Goal: Information Seeking & Learning: Learn about a topic

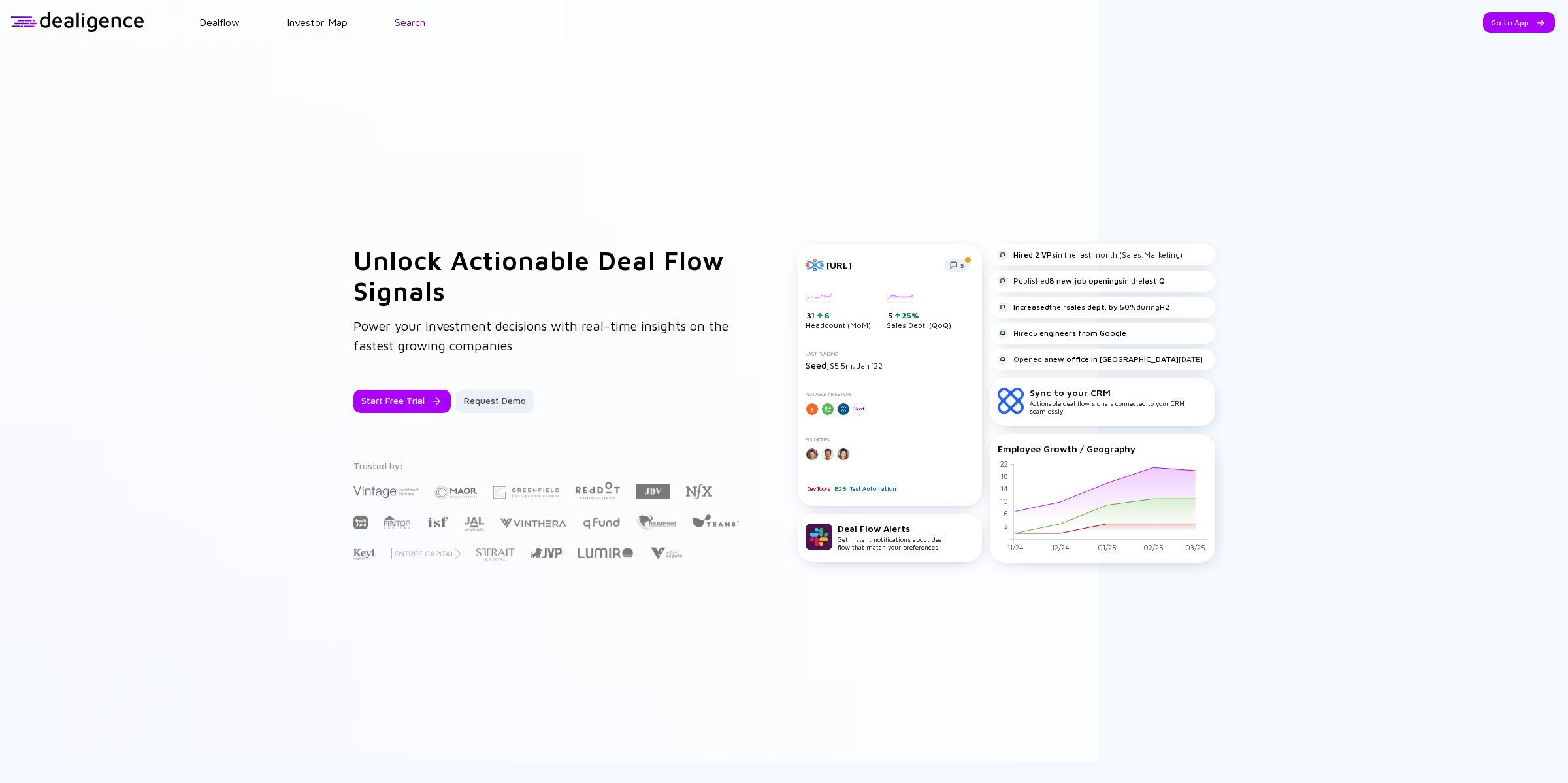
click at [416, 20] on link "Search" at bounding box center [410, 22] width 30 height 12
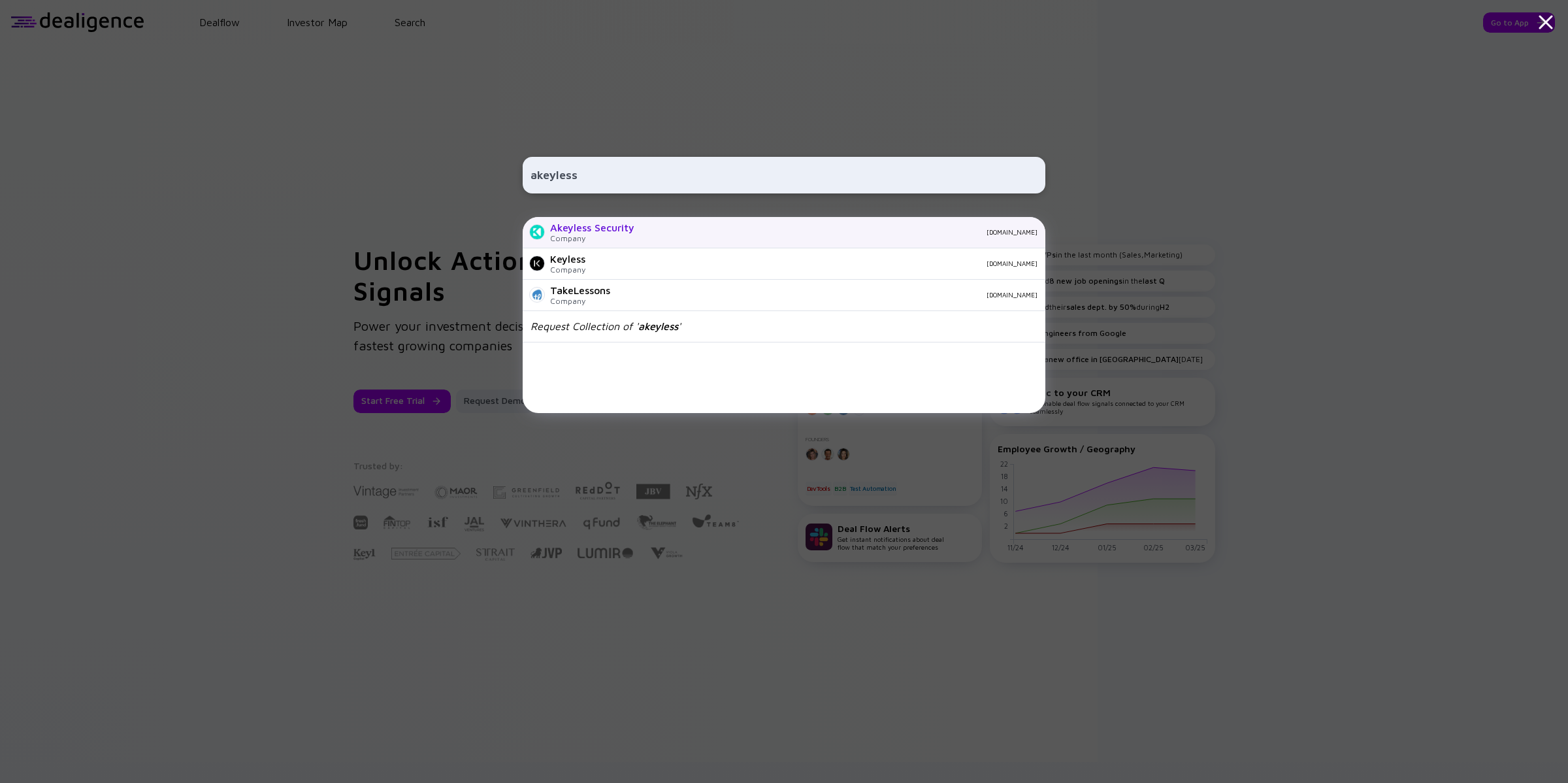
type input "akeyless"
click at [558, 236] on div "Company" at bounding box center [592, 239] width 84 height 10
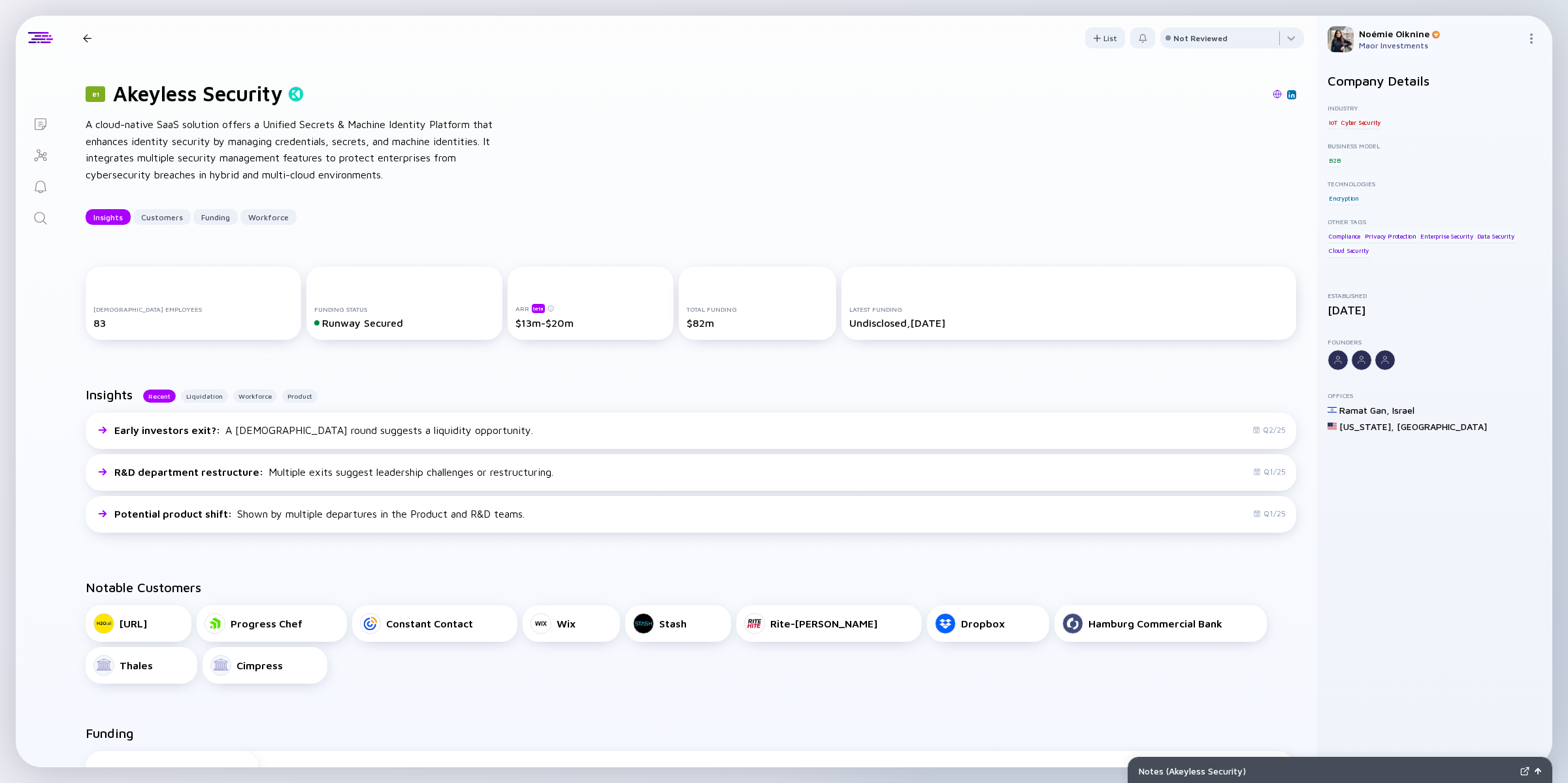
drag, startPoint x: 1304, startPoint y: 240, endPoint x: 1295, endPoint y: 363, distance: 123.3
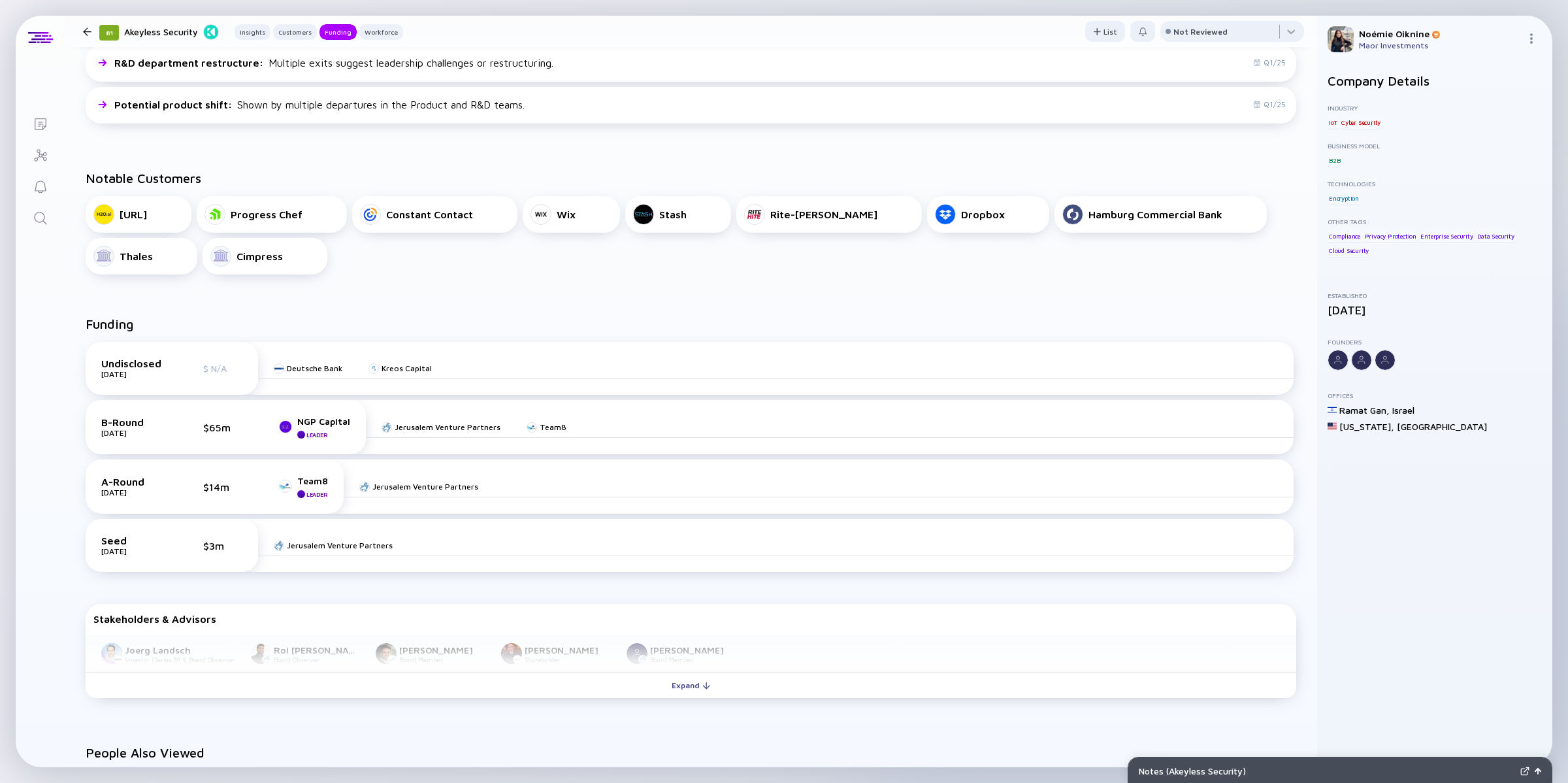
scroll to position [510, 0]
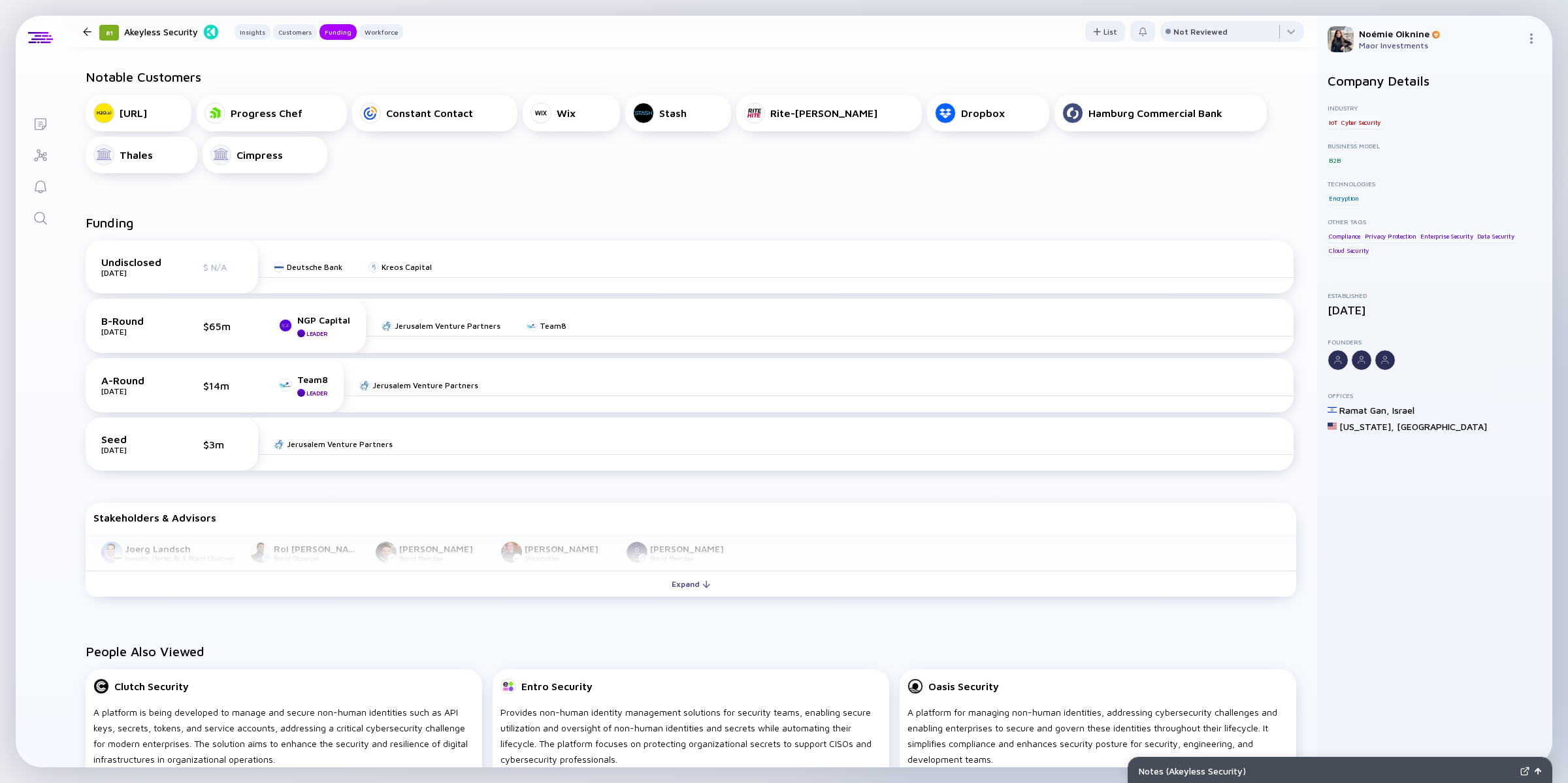
click at [44, 217] on icon "Search" at bounding box center [40, 218] width 13 height 13
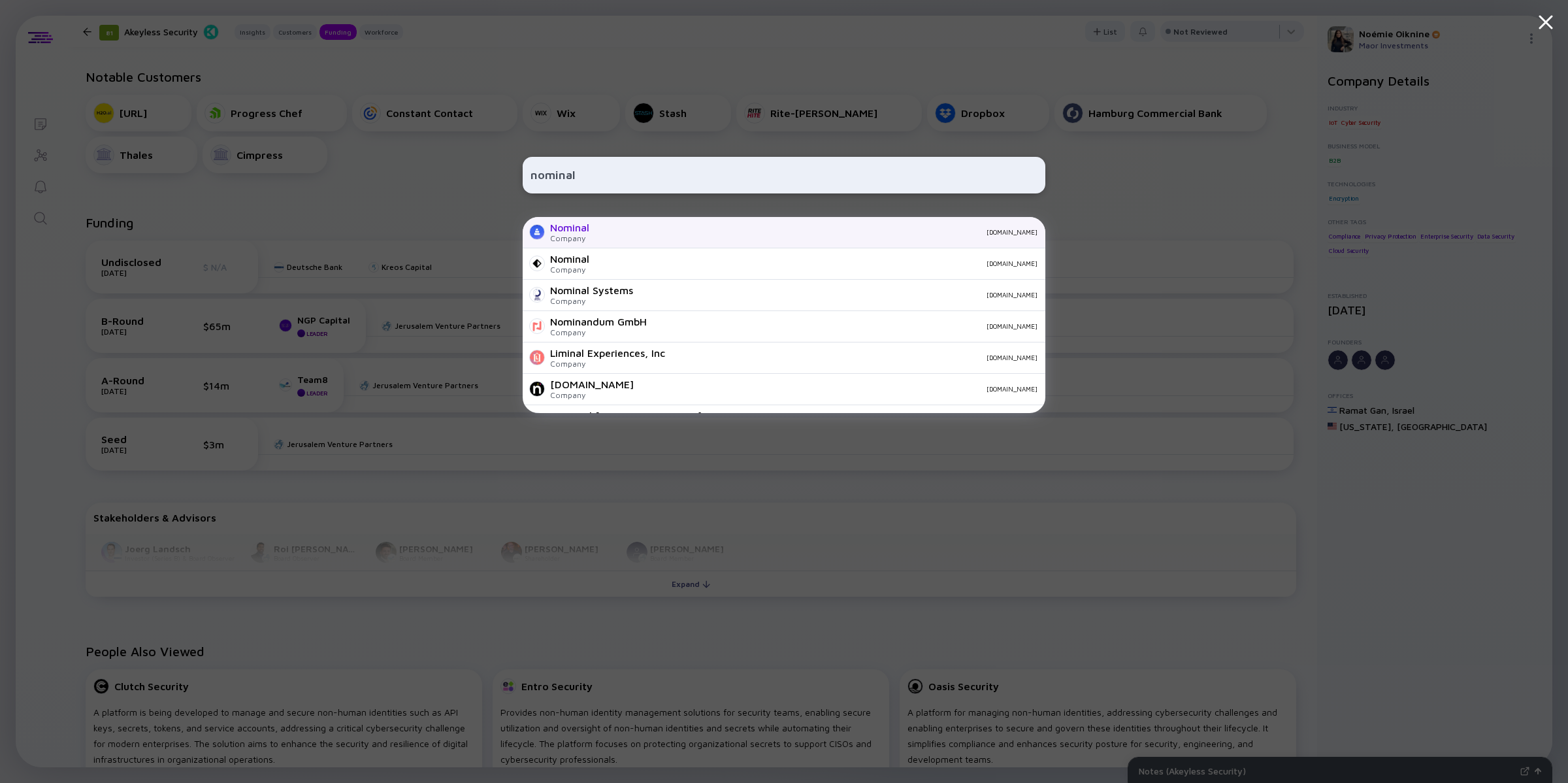
type input "nominal"
click at [587, 227] on div "Nominal" at bounding box center [570, 227] width 39 height 12
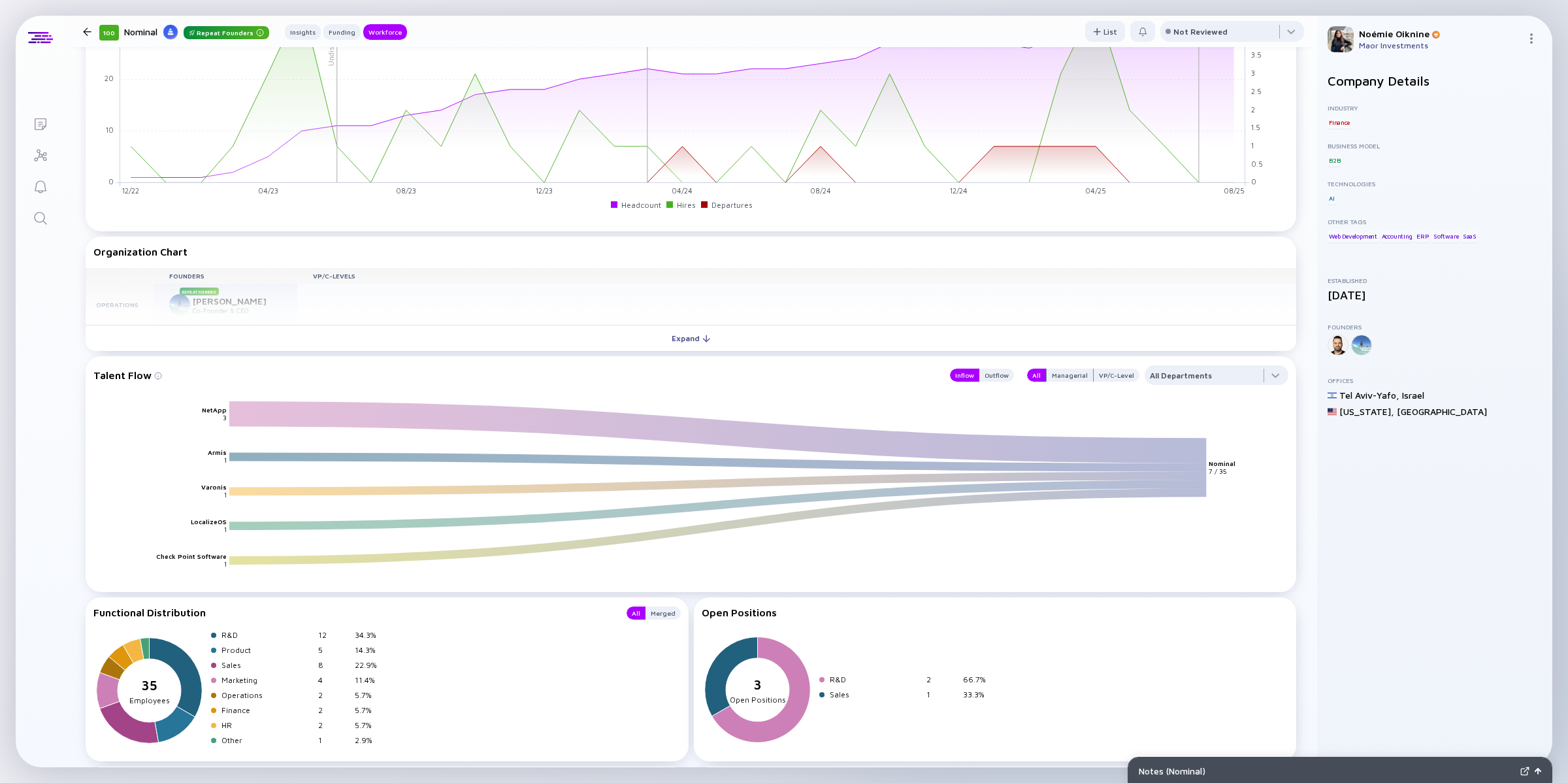
scroll to position [1303, 0]
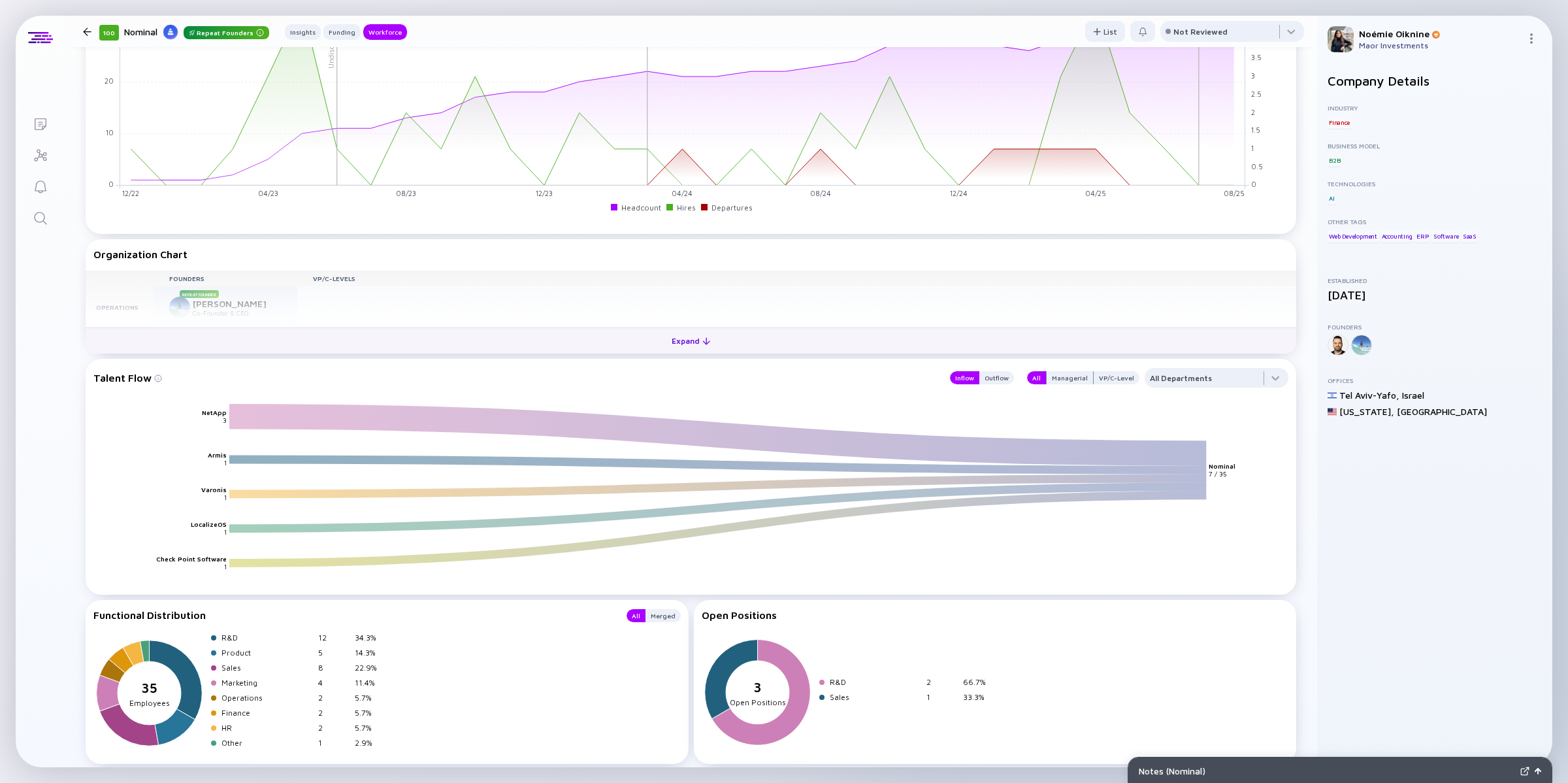
click at [686, 337] on div "Expand" at bounding box center [691, 341] width 54 height 21
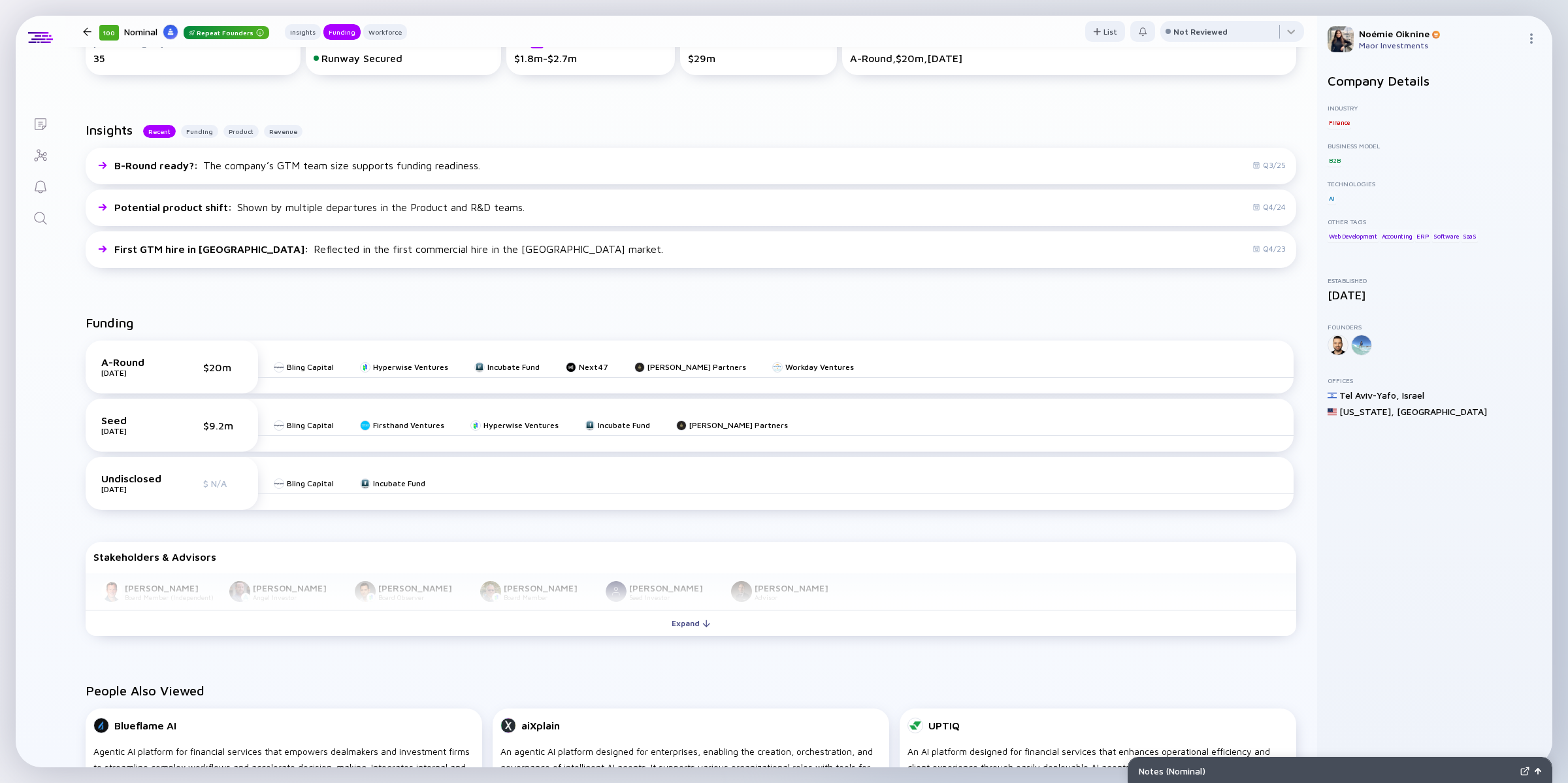
scroll to position [265, 0]
click at [28, 219] on link "Search" at bounding box center [40, 217] width 49 height 31
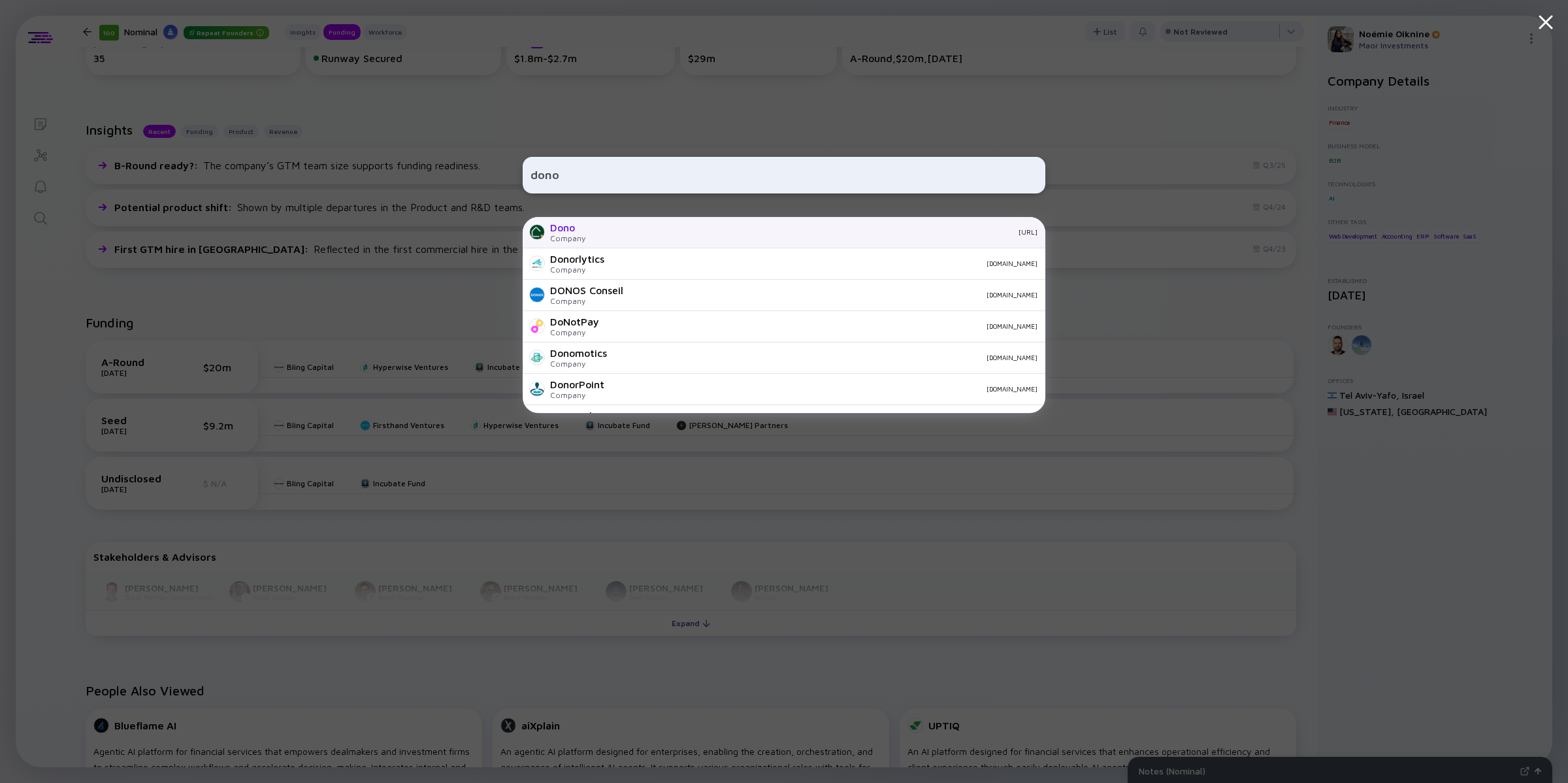
type input "dono"
click at [595, 227] on div "Dono Company [URL]" at bounding box center [784, 233] width 523 height 31
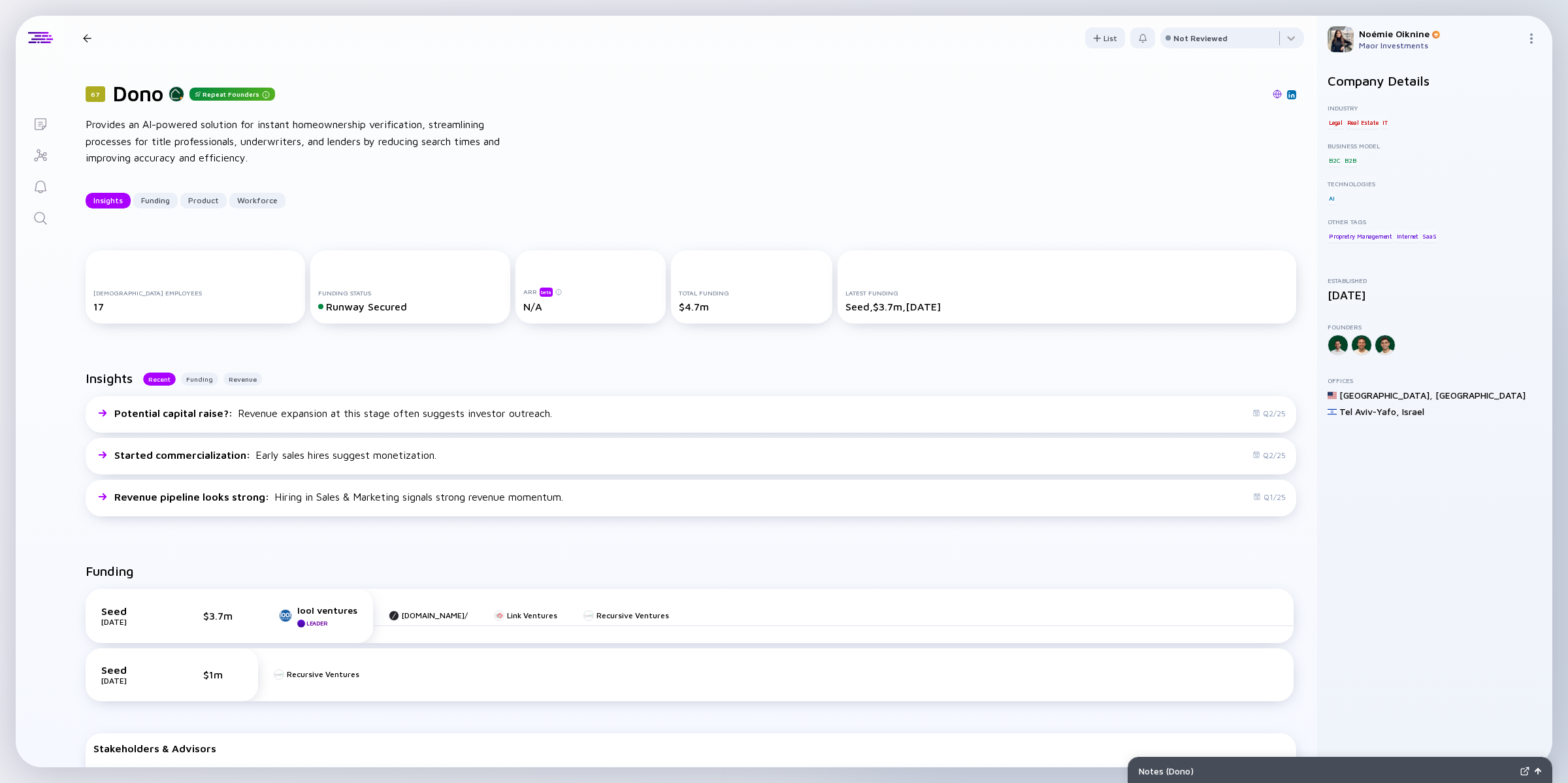
click at [47, 220] on icon "Search" at bounding box center [40, 218] width 16 height 16
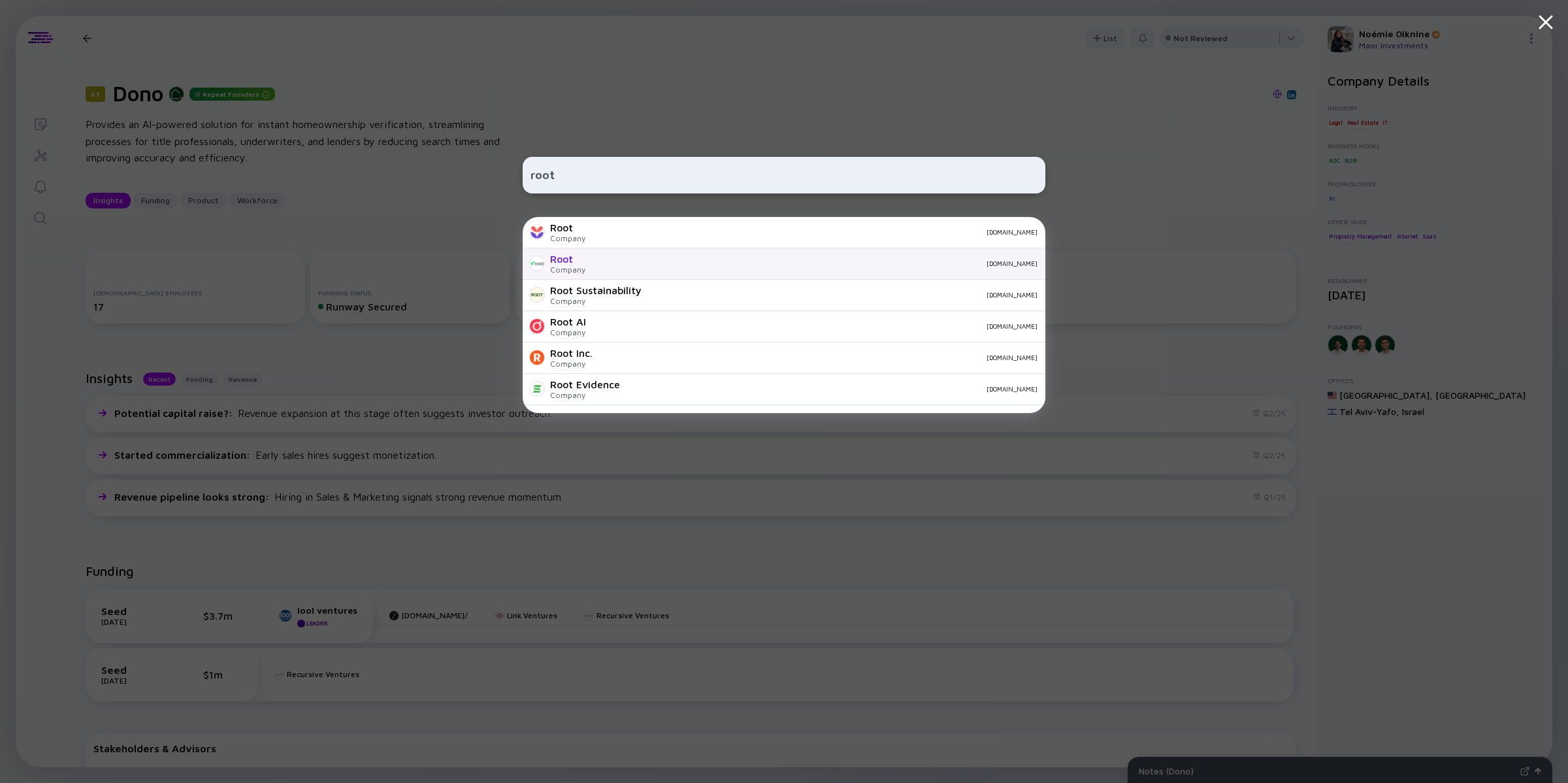
type input "root"
click at [564, 256] on div "Root" at bounding box center [568, 258] width 35 height 12
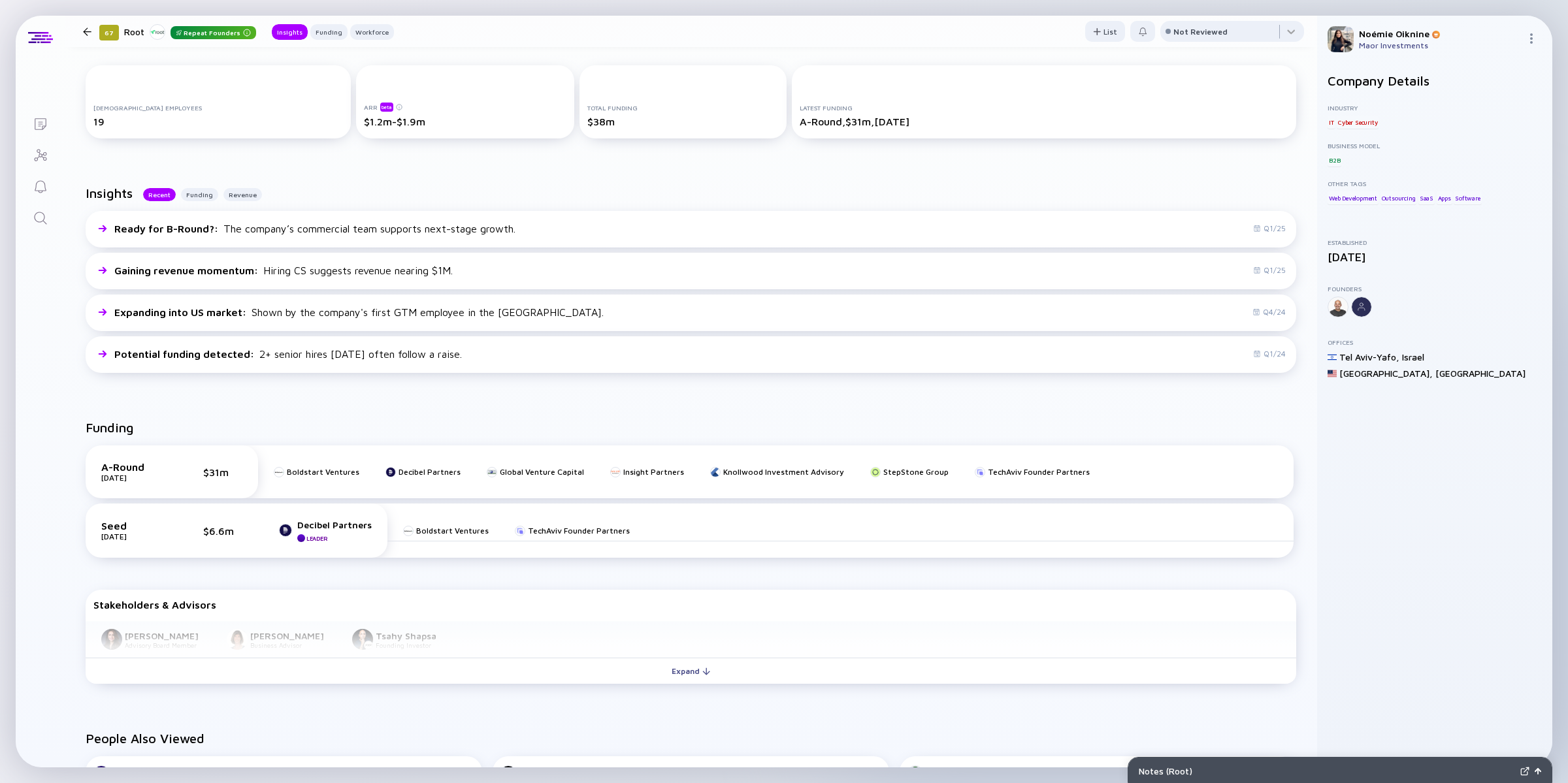
scroll to position [202, 0]
